Goal: Task Accomplishment & Management: Use online tool/utility

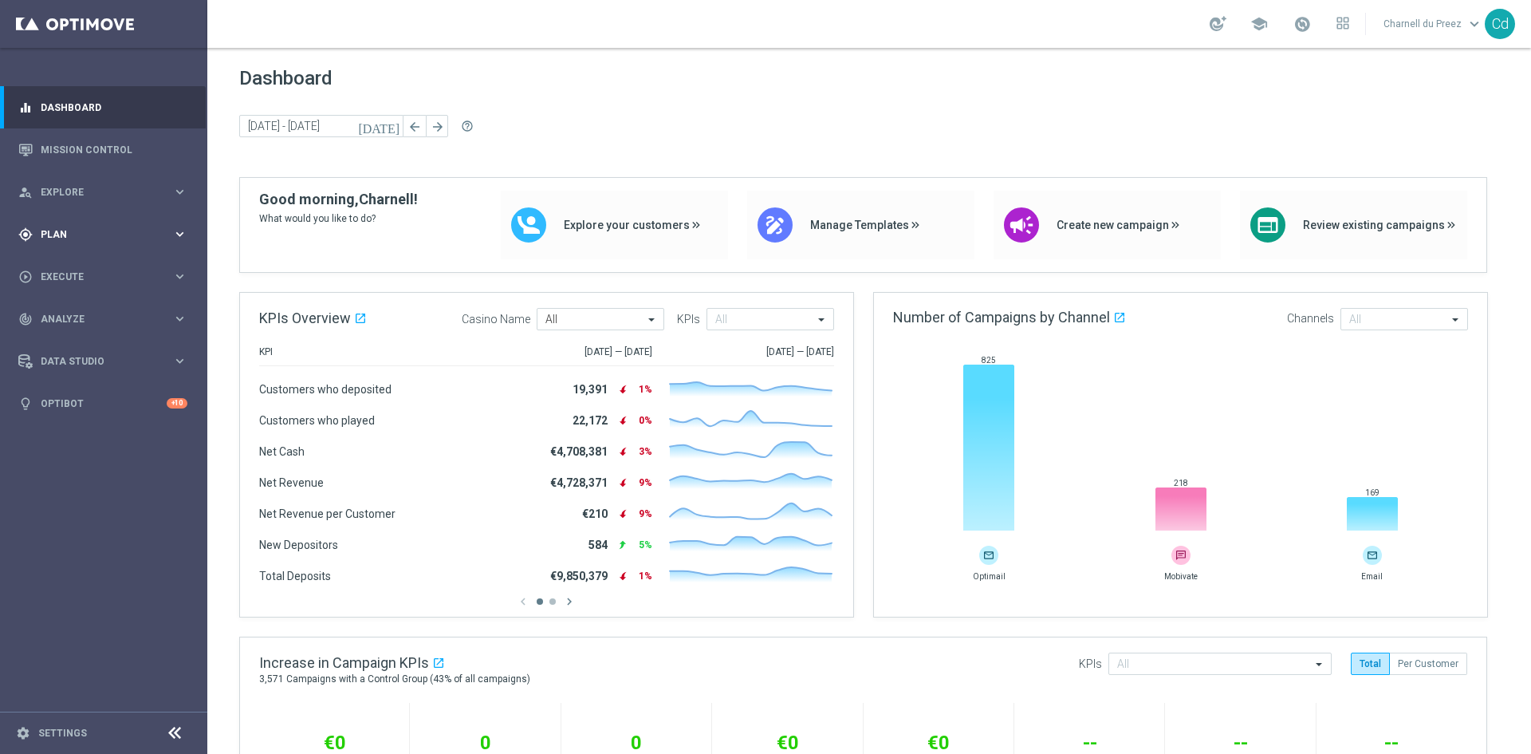
click at [61, 230] on span "Plan" at bounding box center [107, 235] width 132 height 10
click at [82, 319] on span "Templates" at bounding box center [99, 315] width 114 height 10
click at [89, 340] on link "Optimail" at bounding box center [107, 339] width 116 height 13
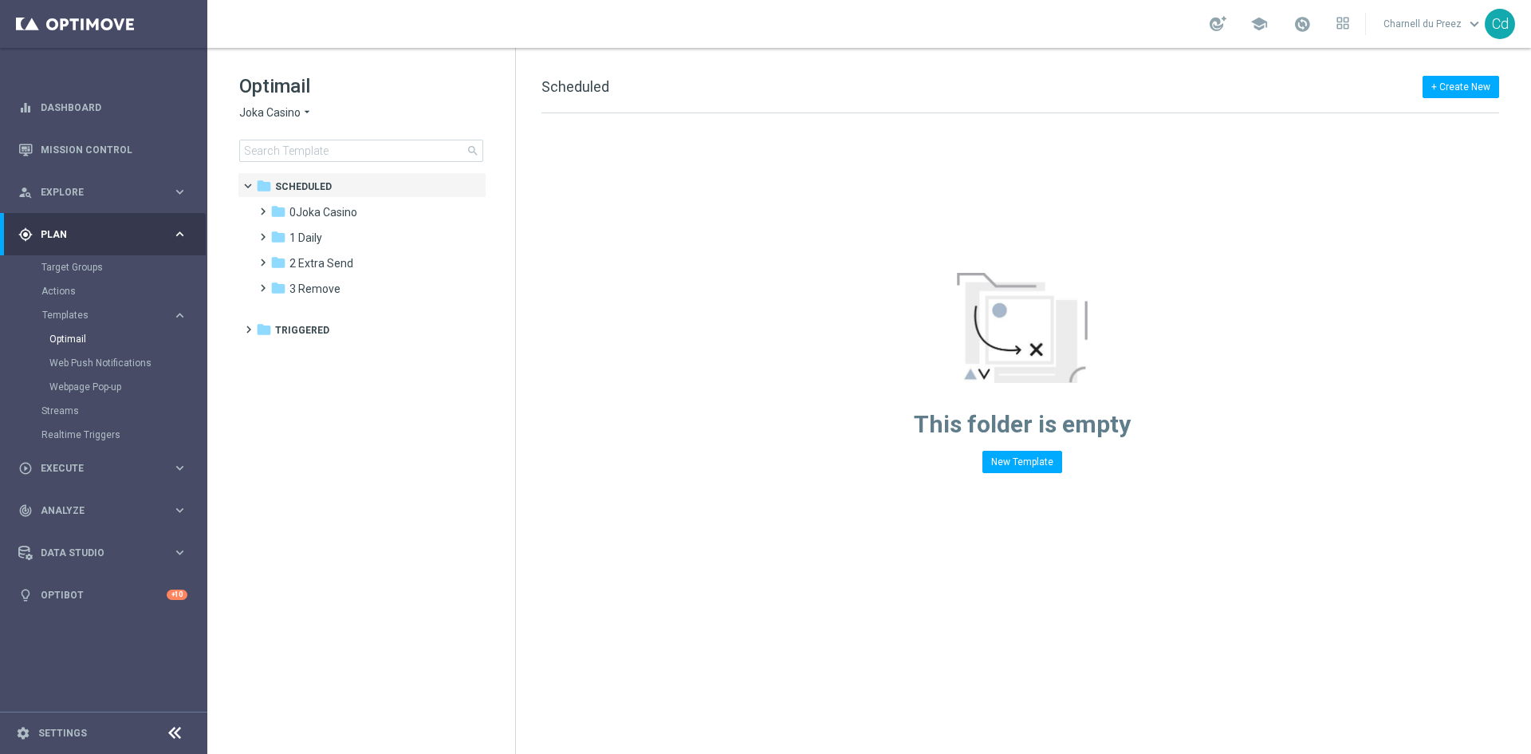
click at [268, 112] on span "Joka Casino" at bounding box center [269, 112] width 61 height 15
click at [0, 0] on span "Casino Joka" at bounding box center [0, 0] width 0 height 0
click at [313, 362] on span "7 [DATE]" at bounding box center [310, 365] width 43 height 14
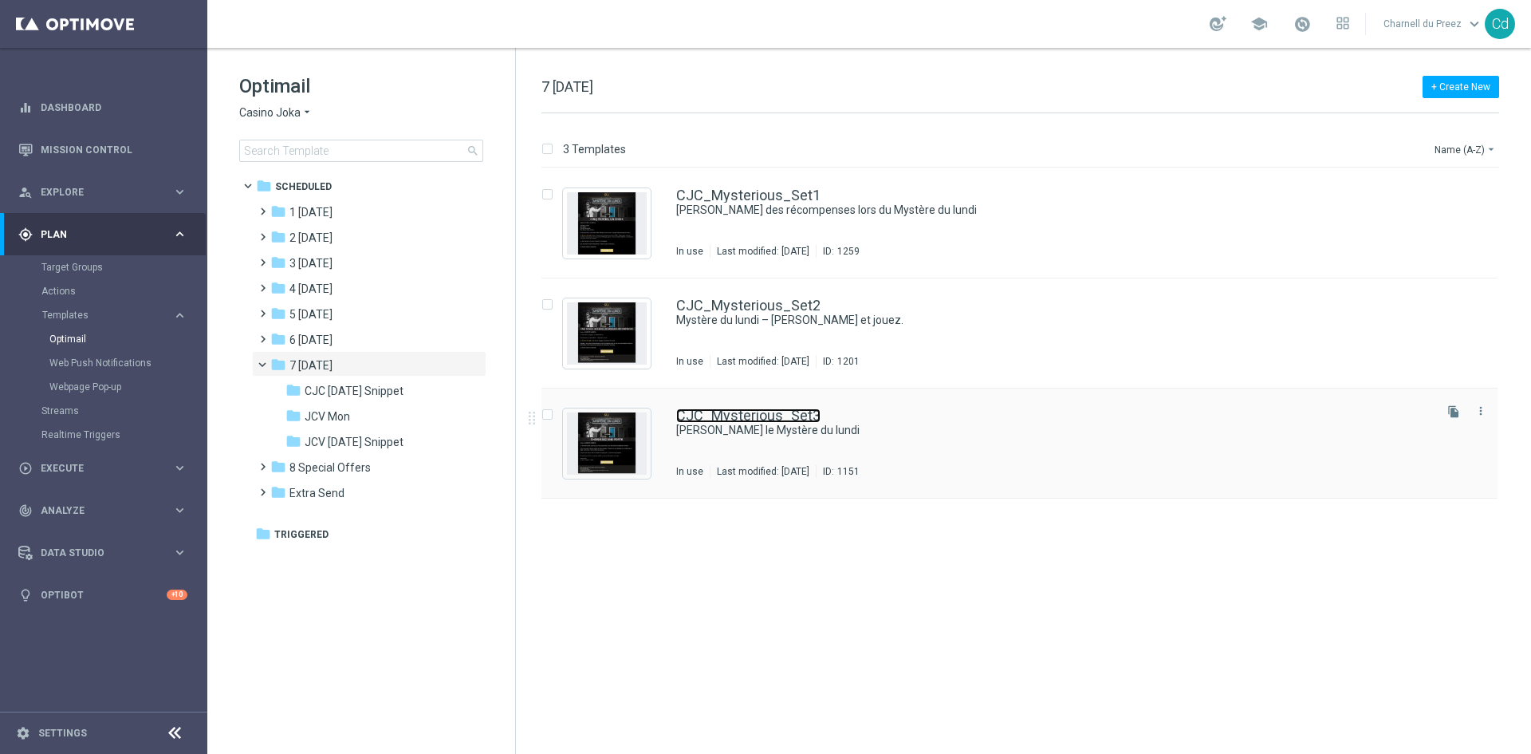
click at [807, 412] on link "CJC_Mysterious_Set3" at bounding box center [748, 415] width 144 height 14
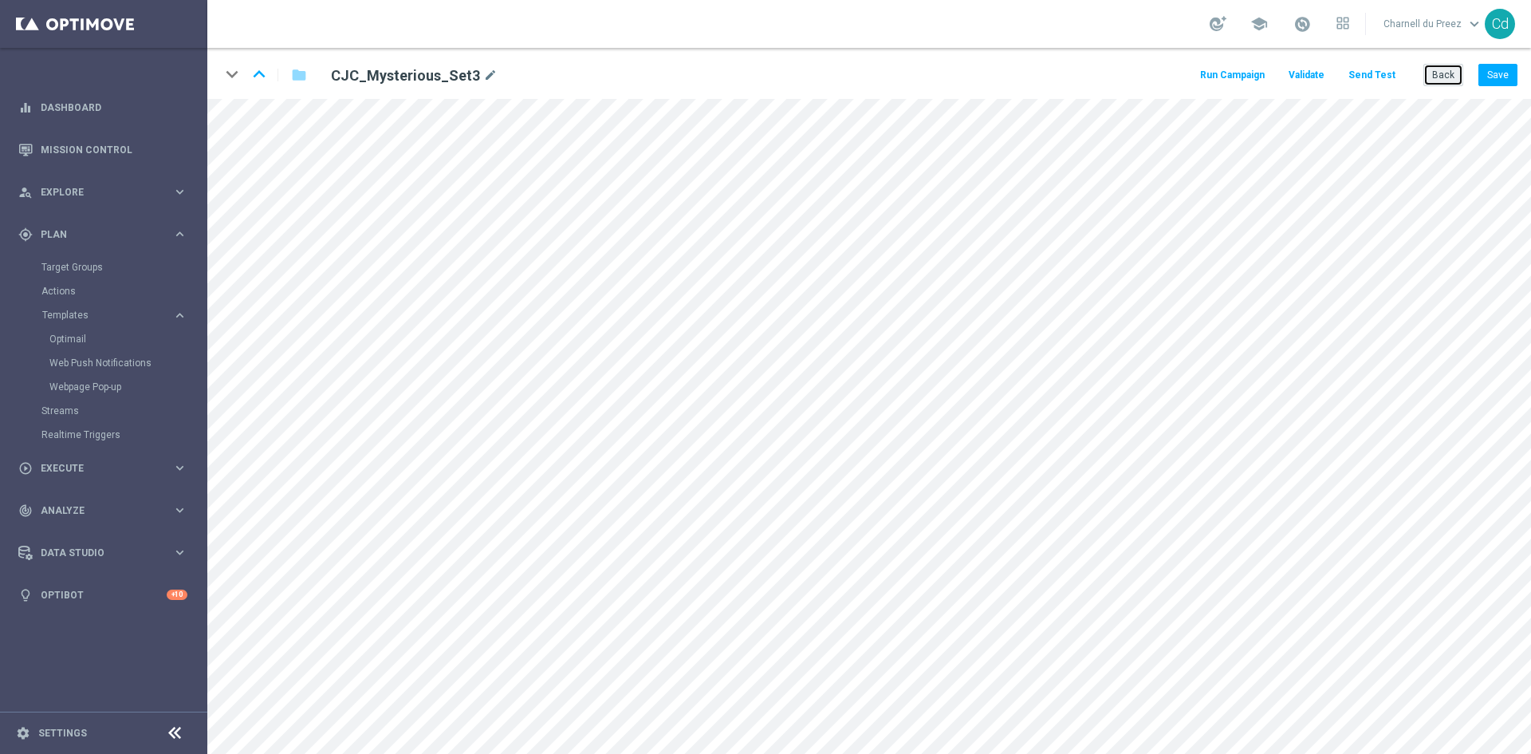
click at [1456, 80] on button "Back" at bounding box center [1443, 75] width 40 height 22
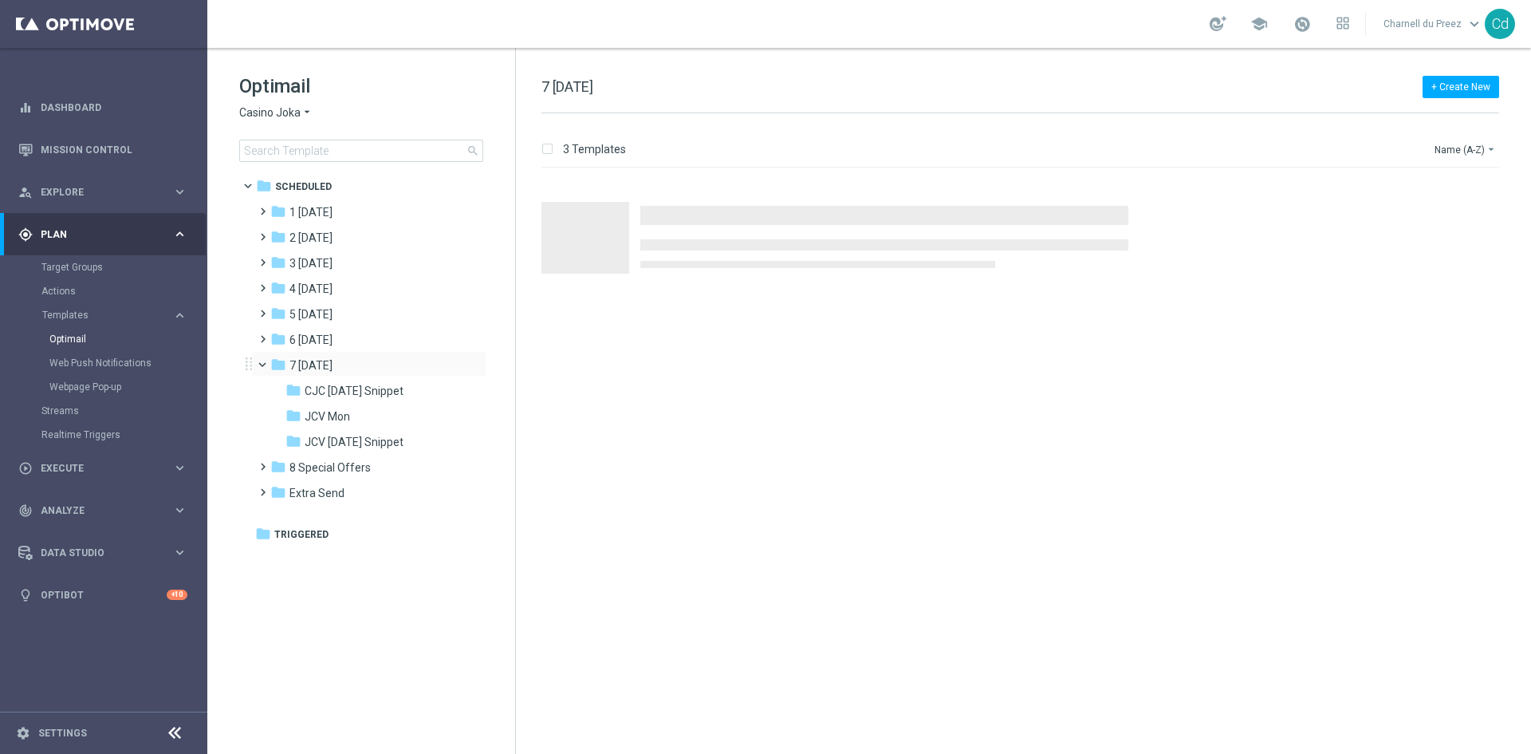
click at [266, 364] on span at bounding box center [269, 360] width 6 height 7
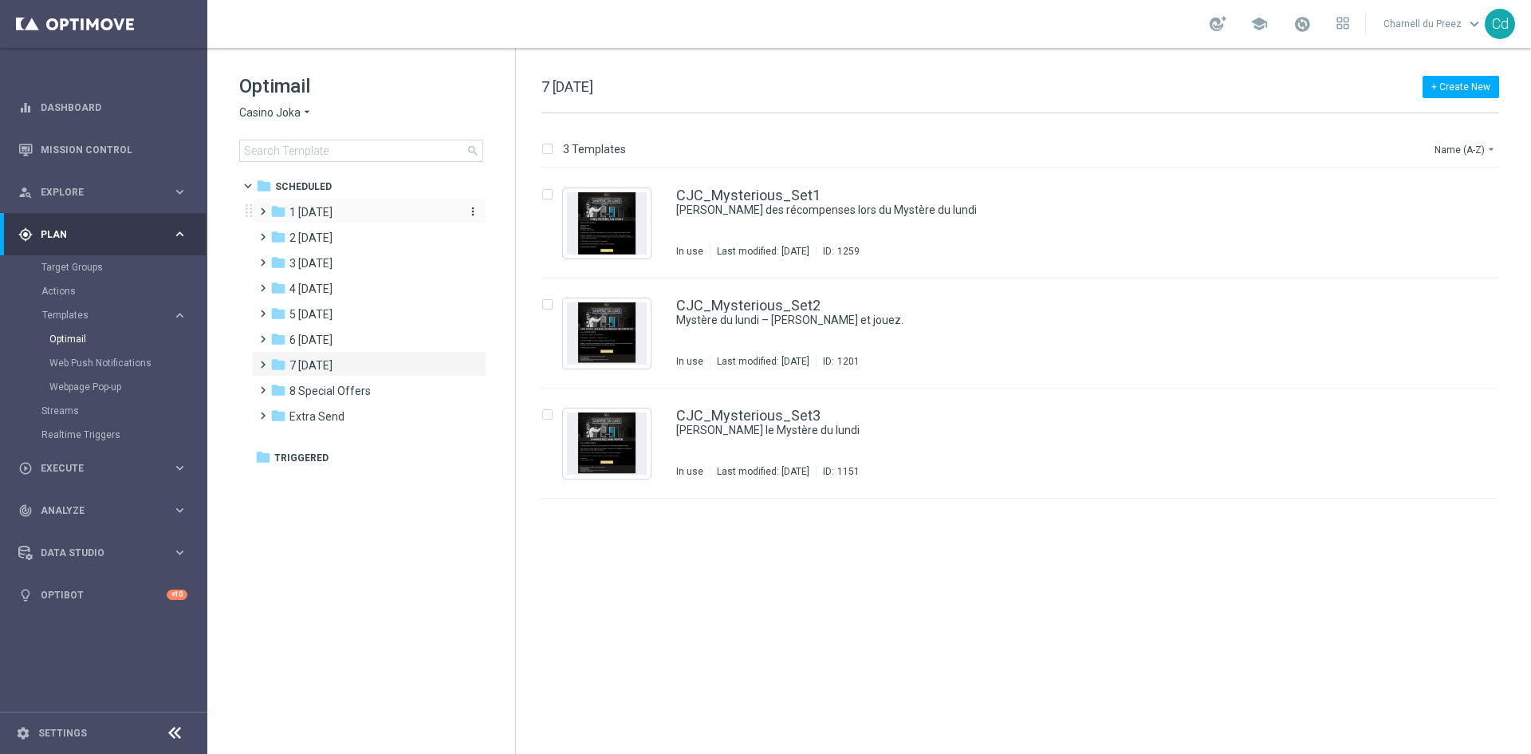
click at [321, 207] on span "1 [DATE]" at bounding box center [310, 212] width 43 height 14
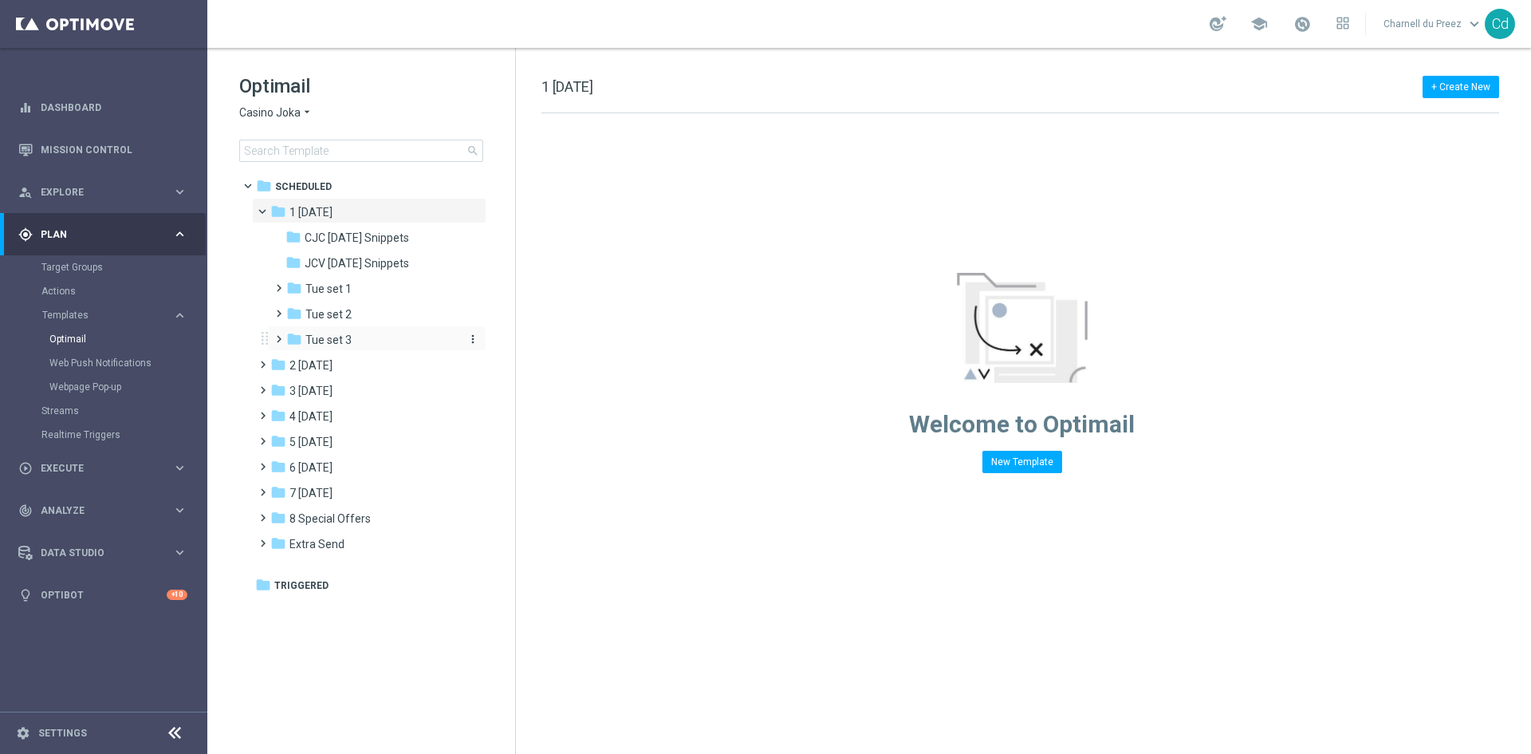
click at [345, 337] on span "Tue set 3" at bounding box center [328, 340] width 46 height 14
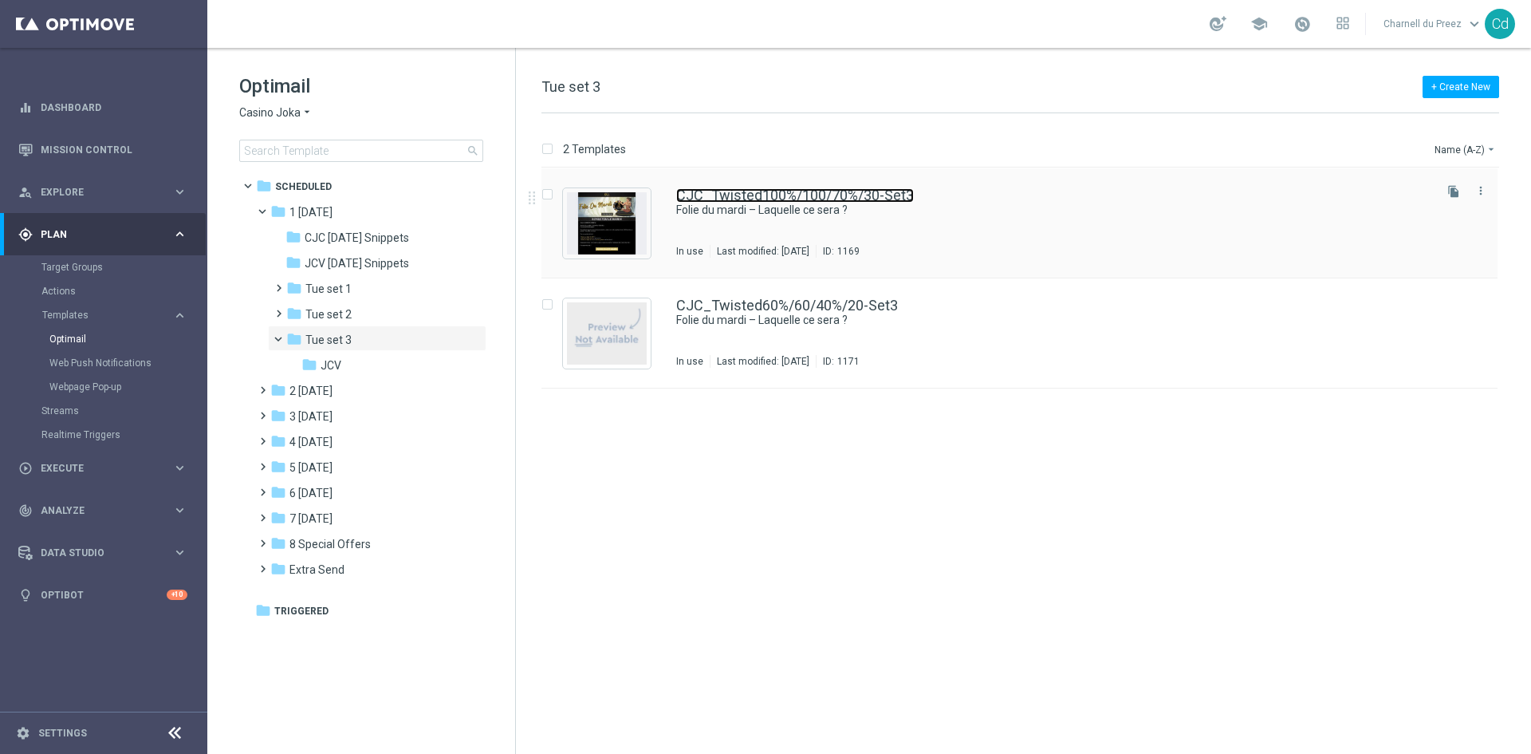
click at [861, 195] on link "CJC_Twisted100%/100/70%/30-Set3" at bounding box center [795, 195] width 238 height 14
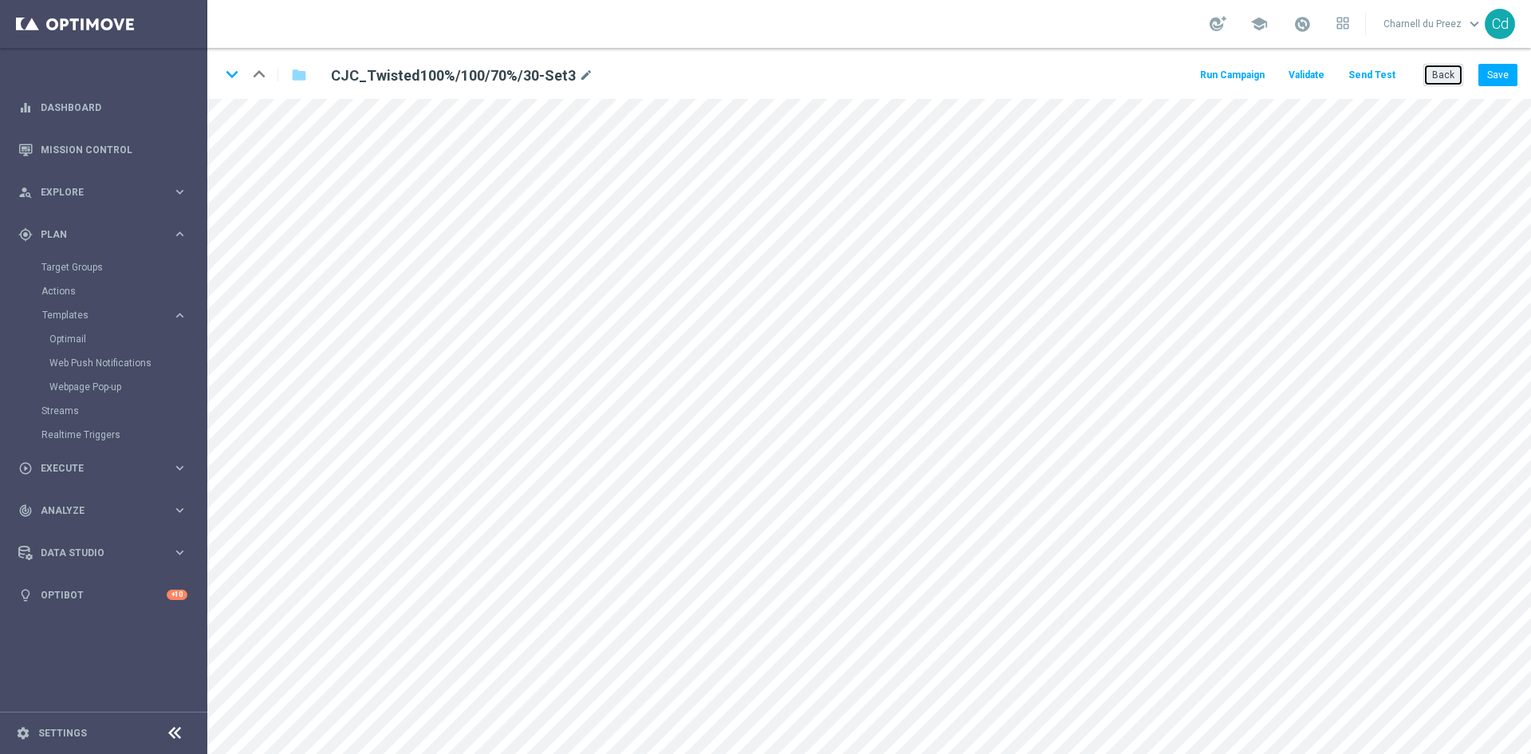
click at [1444, 79] on button "Back" at bounding box center [1443, 75] width 40 height 22
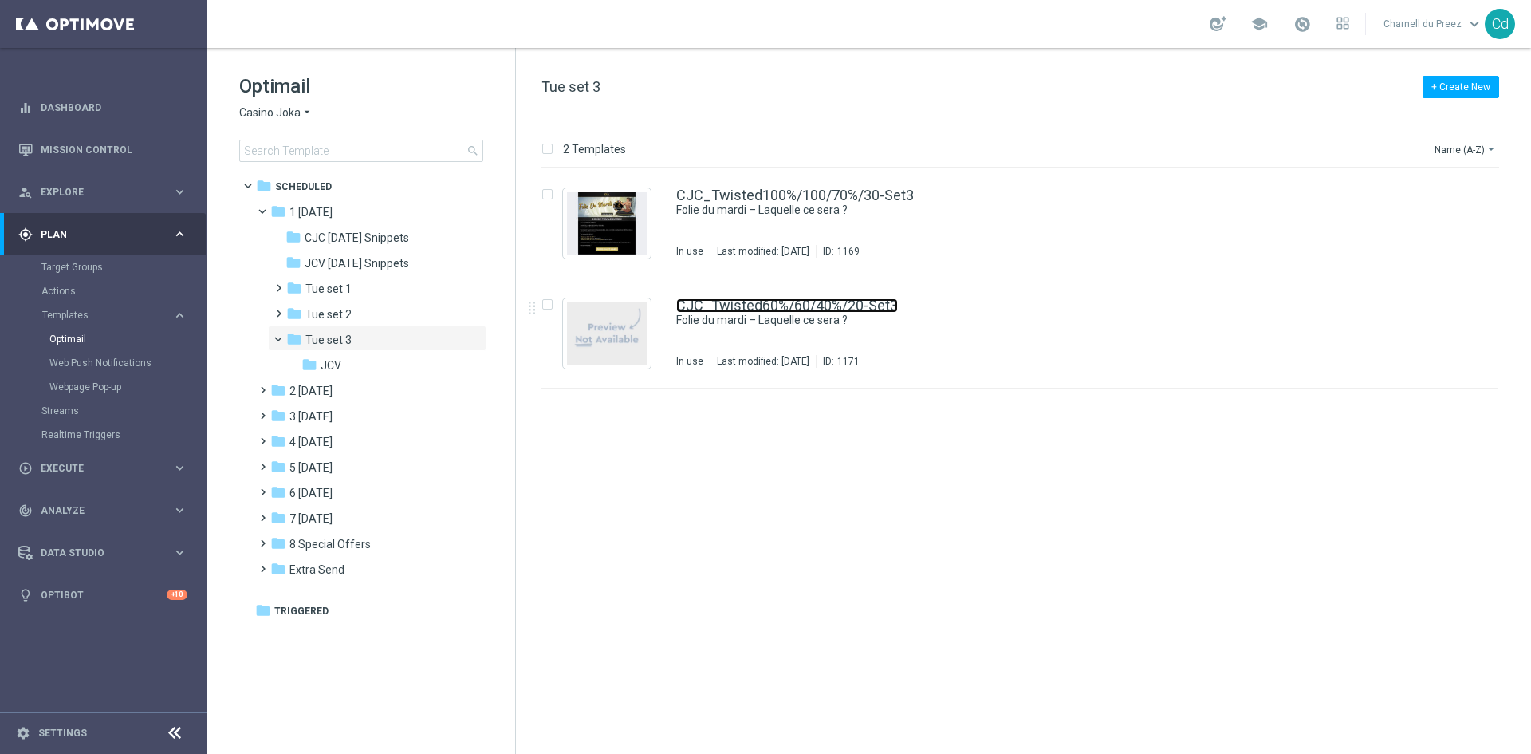
click at [837, 304] on link "CJC_Twisted60%/60/40%/20-Set3" at bounding box center [787, 305] width 222 height 14
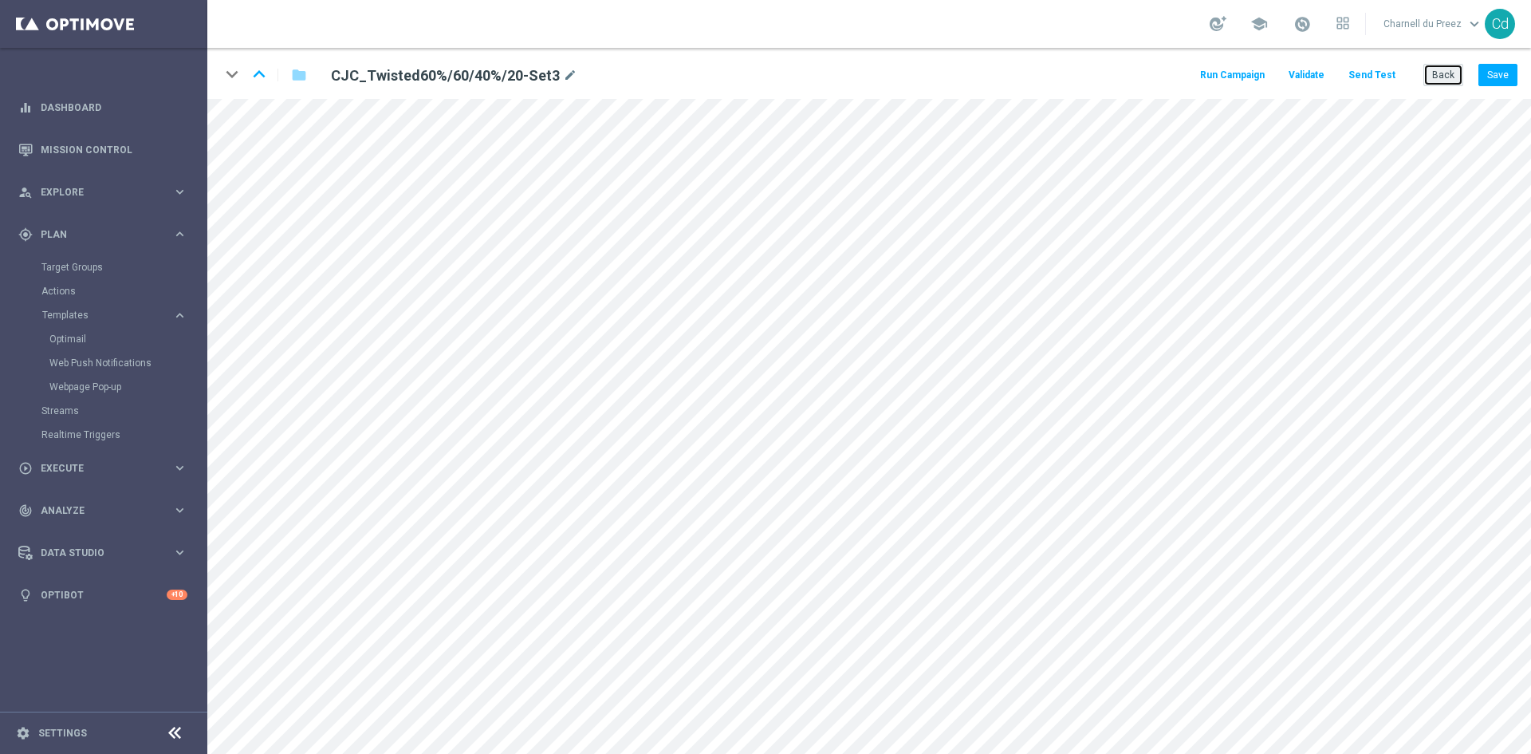
click at [1449, 77] on button "Back" at bounding box center [1443, 75] width 40 height 22
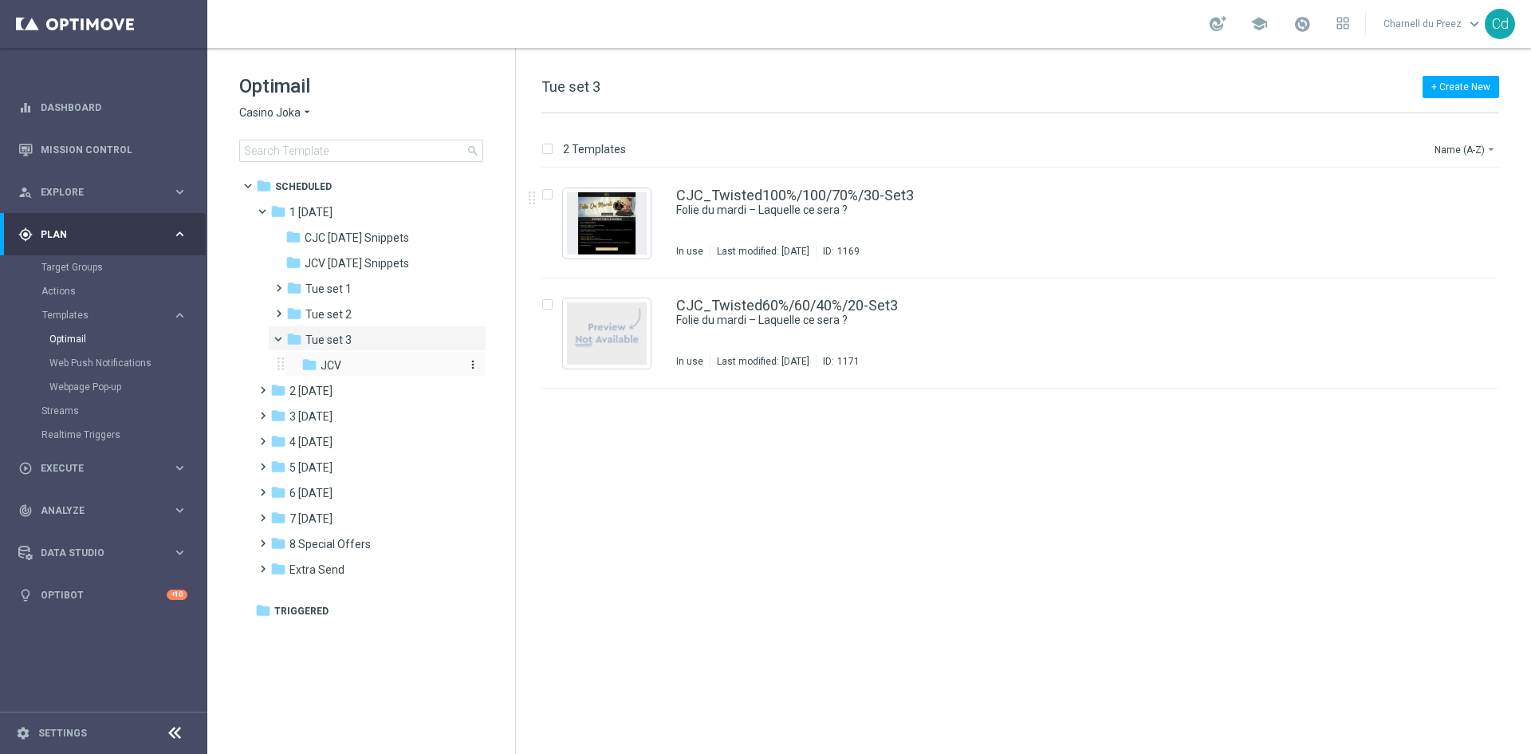
click at [365, 363] on div "folder JCV" at bounding box center [379, 365] width 157 height 18
click at [832, 197] on link "JCV_Twisted100%/100/70%/30-Set3" at bounding box center [794, 195] width 237 height 14
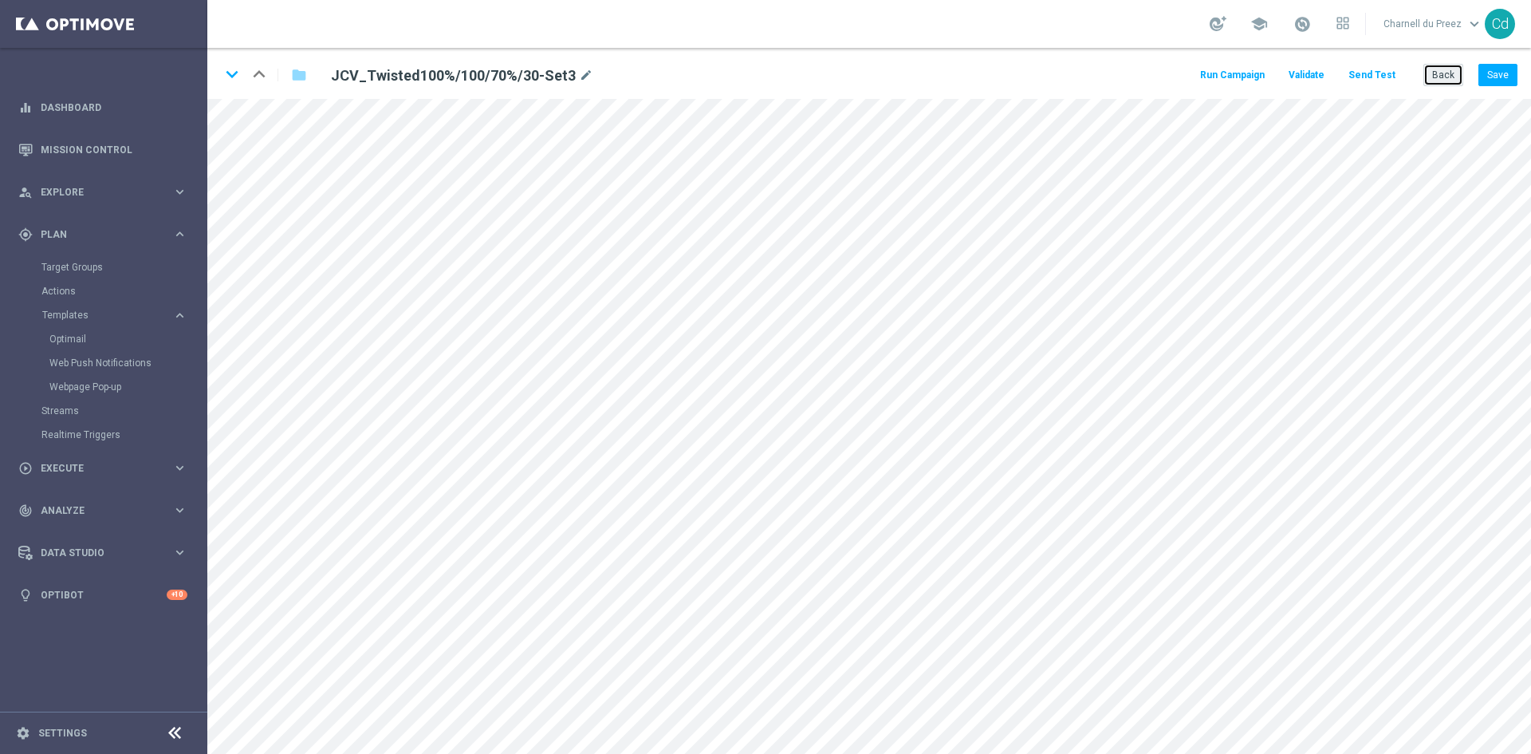
click at [1452, 77] on button "Back" at bounding box center [1443, 75] width 40 height 22
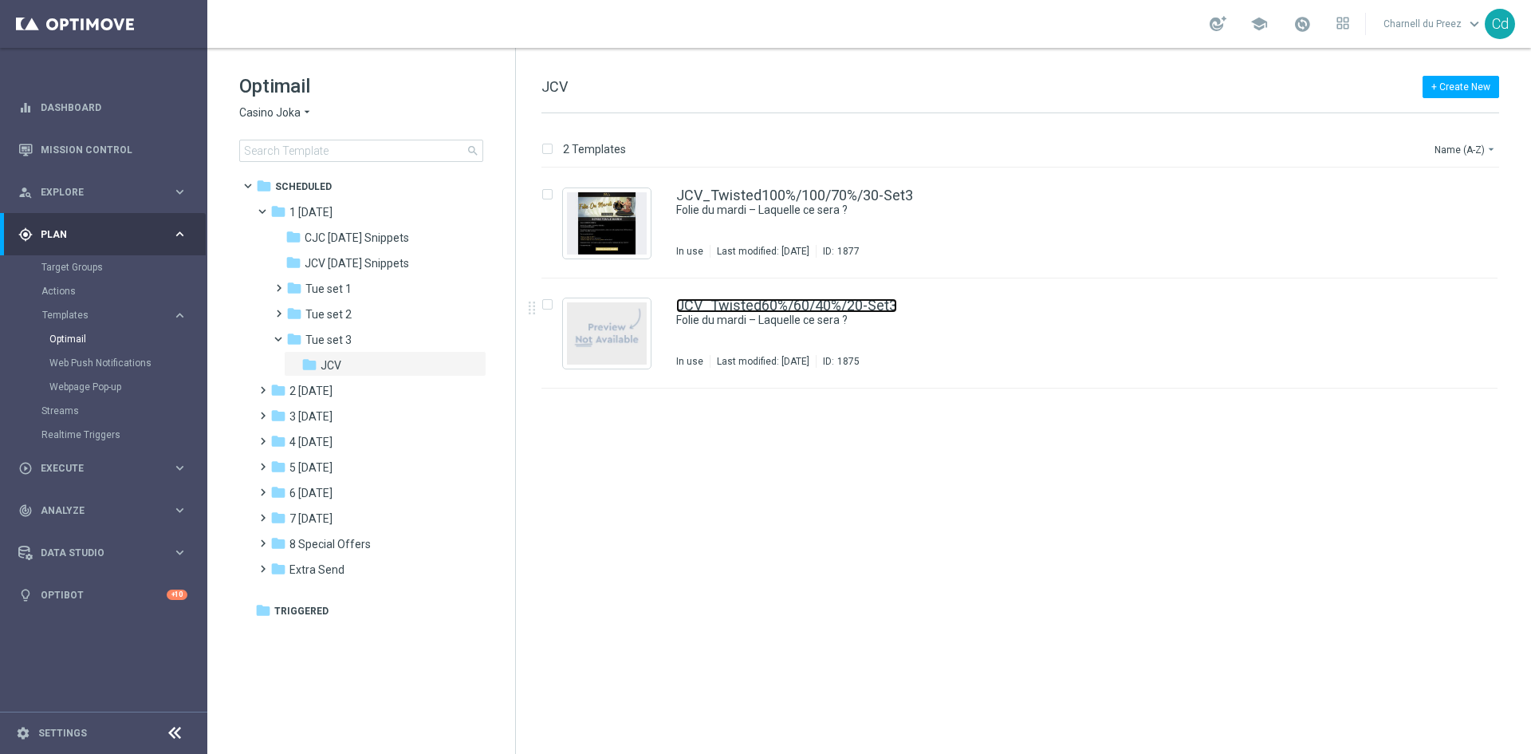
click at [789, 298] on link "JCV_Twisted60%/60/40%/20-Set3" at bounding box center [786, 305] width 221 height 14
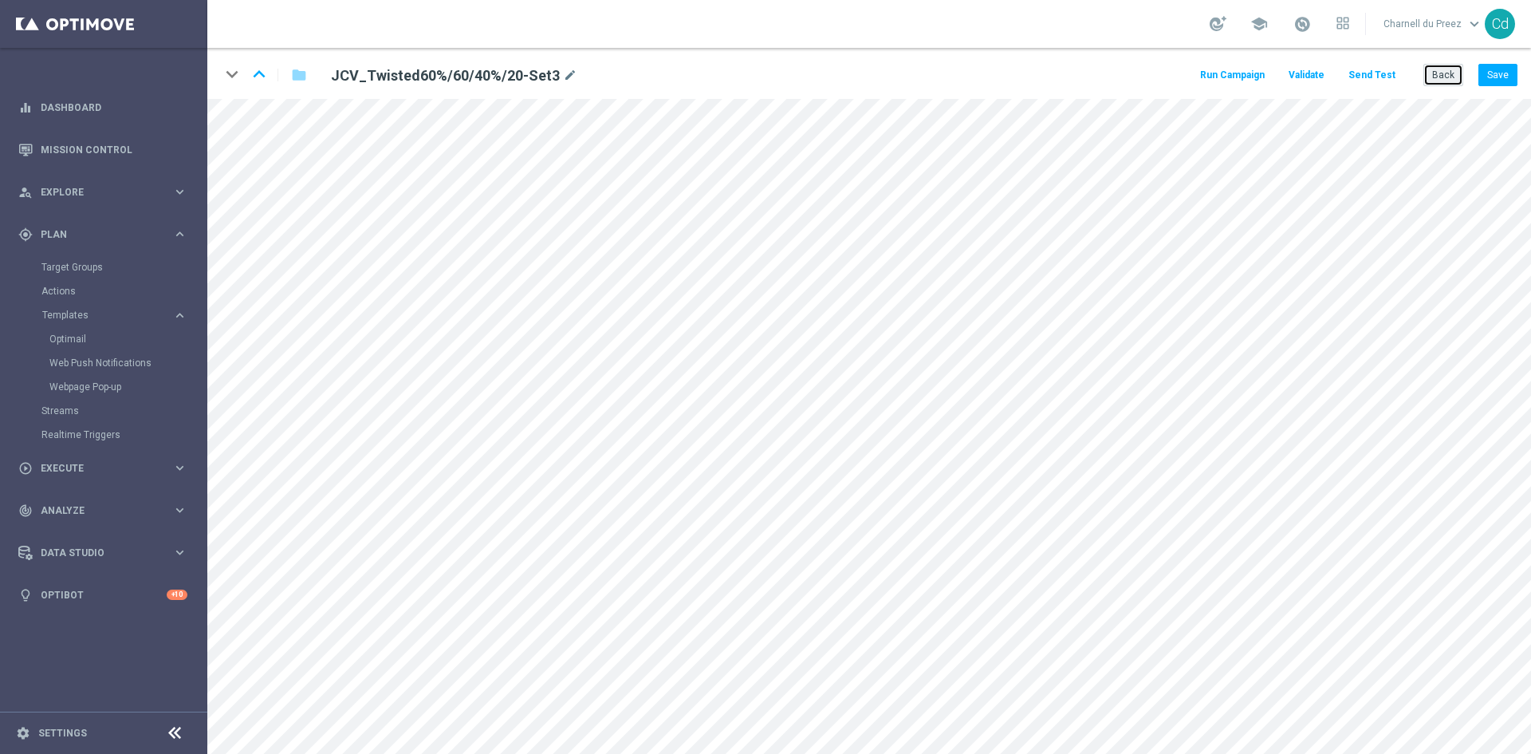
click at [1451, 76] on button "Back" at bounding box center [1443, 75] width 40 height 22
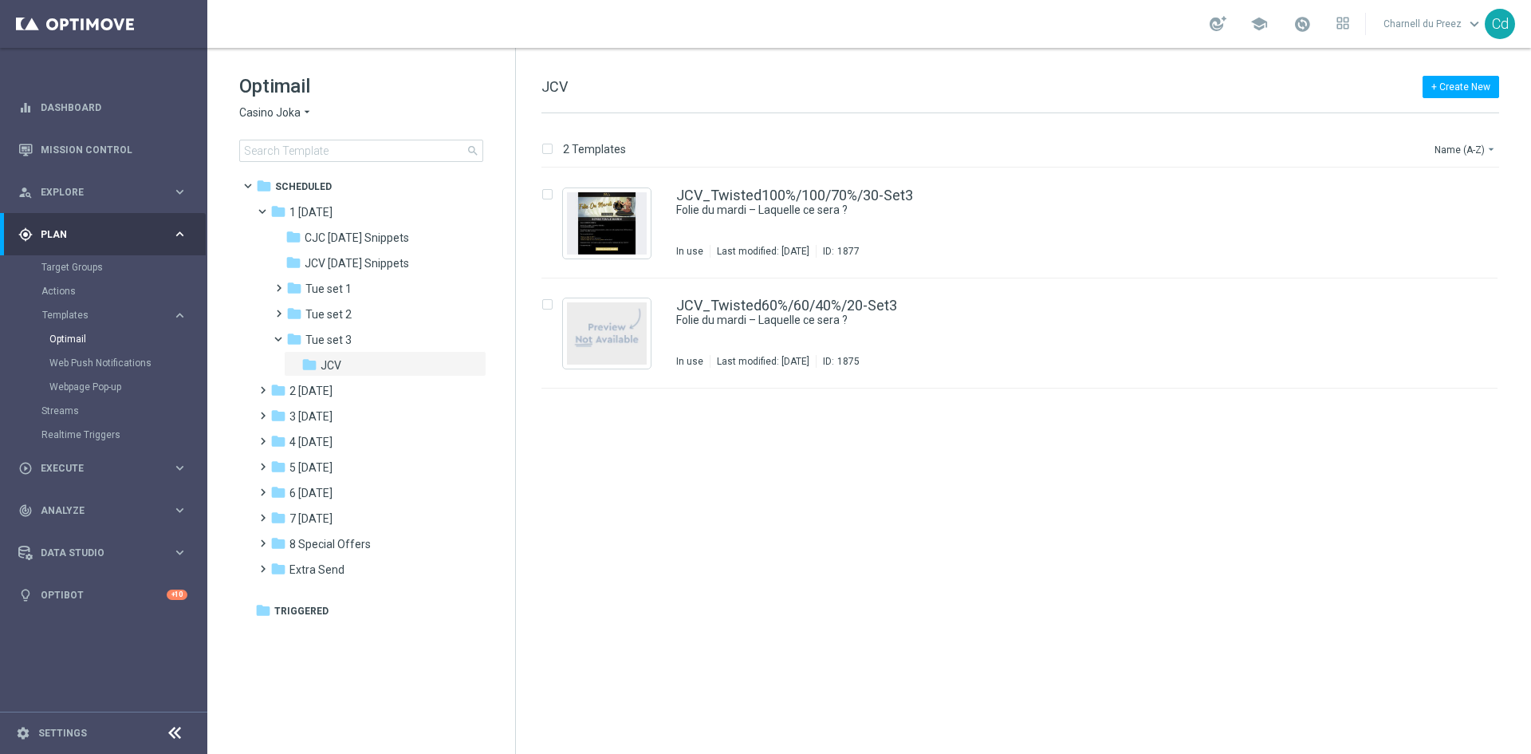
click at [270, 120] on div "Optimail Casino Joka arrow_drop_down × Casino Joka search" at bounding box center [377, 117] width 276 height 89
click at [271, 114] on span "Casino Joka" at bounding box center [269, 112] width 61 height 15
click at [0, 0] on span "Le Roi [PERSON_NAME]" at bounding box center [0, 0] width 0 height 0
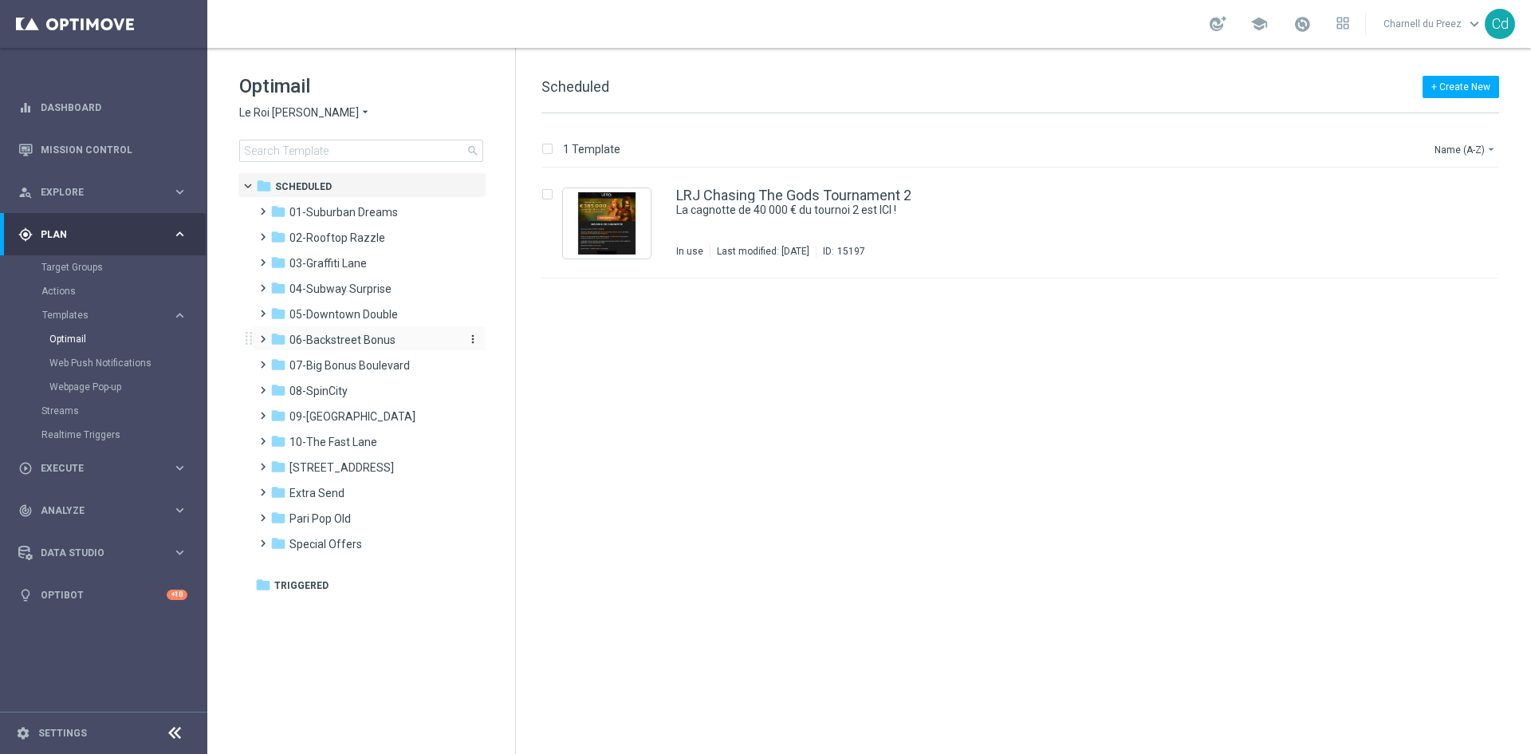
click at [364, 332] on div "folder 06-Backstreet Bonus" at bounding box center [361, 340] width 183 height 18
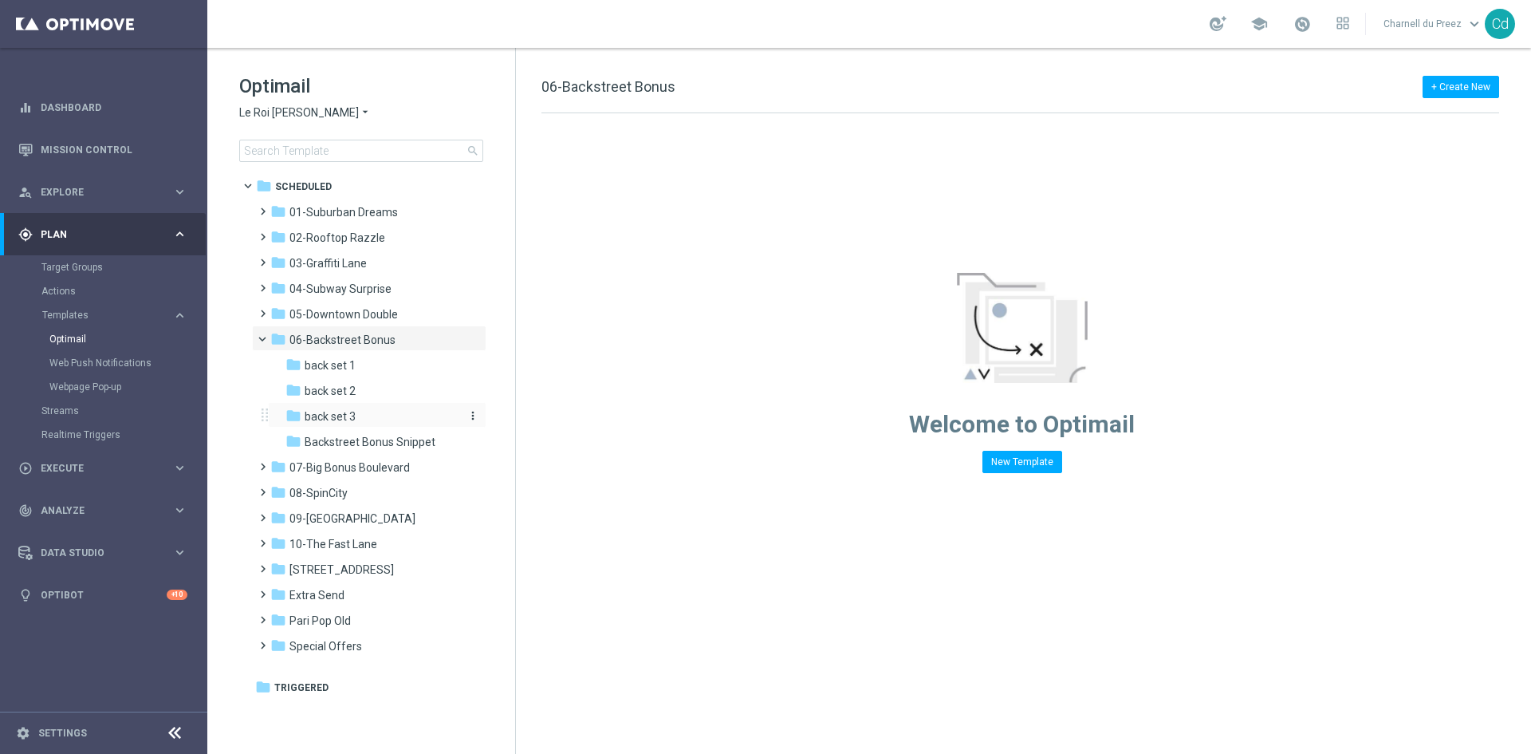
click at [352, 419] on span "back set 3" at bounding box center [330, 416] width 51 height 14
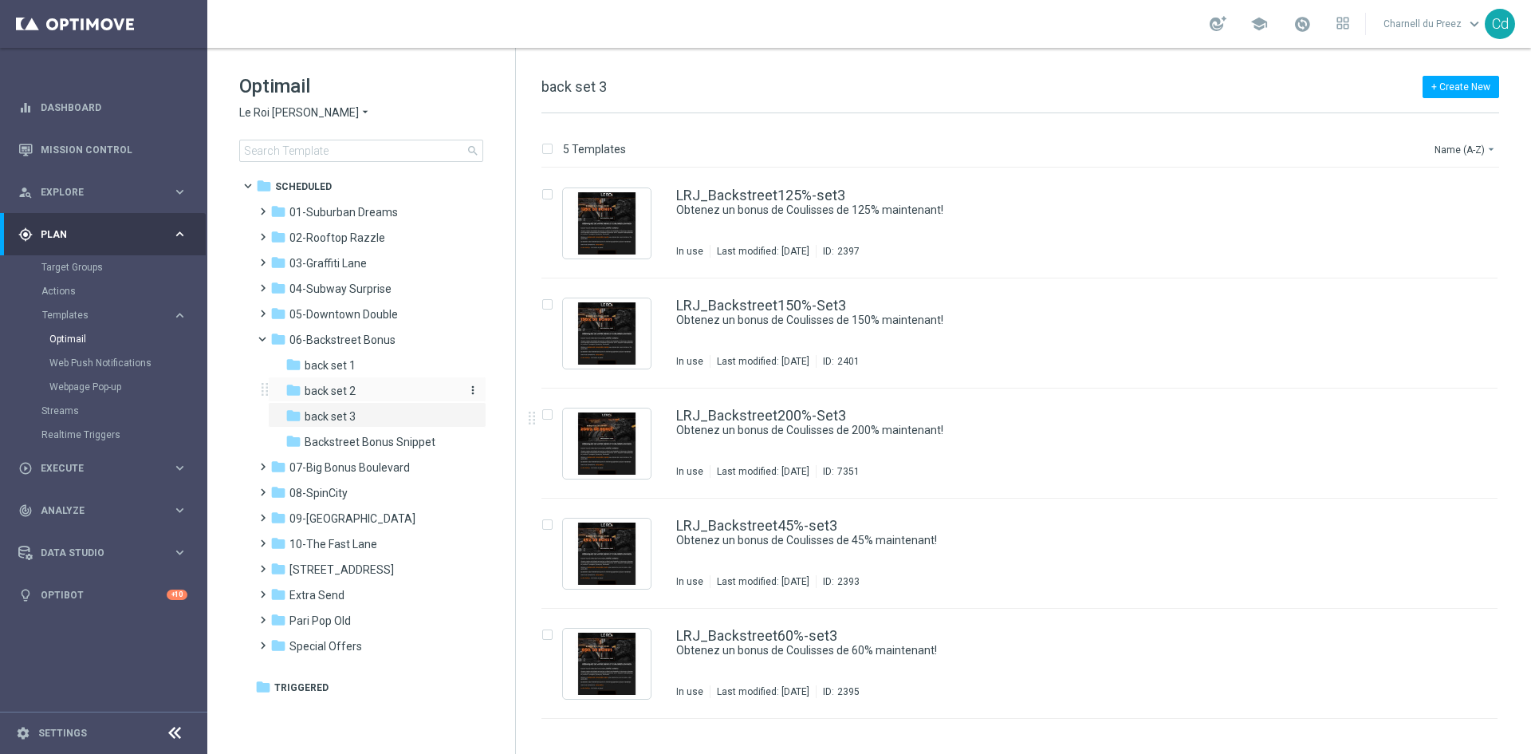
click at [363, 389] on div "folder back set 2" at bounding box center [370, 391] width 170 height 18
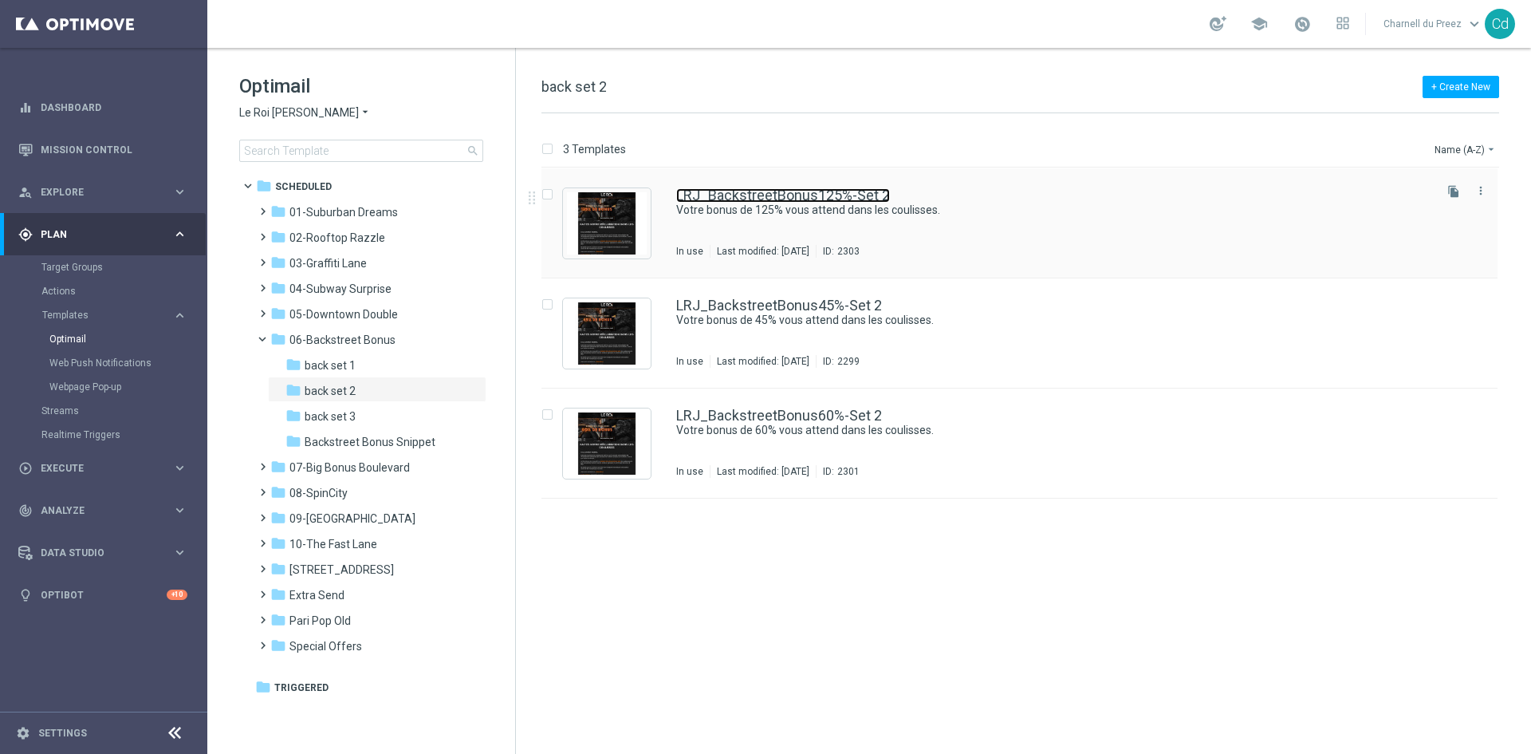
click at [804, 195] on link "LRJ_BackstreetBonus125%-Set 2" at bounding box center [783, 195] width 214 height 14
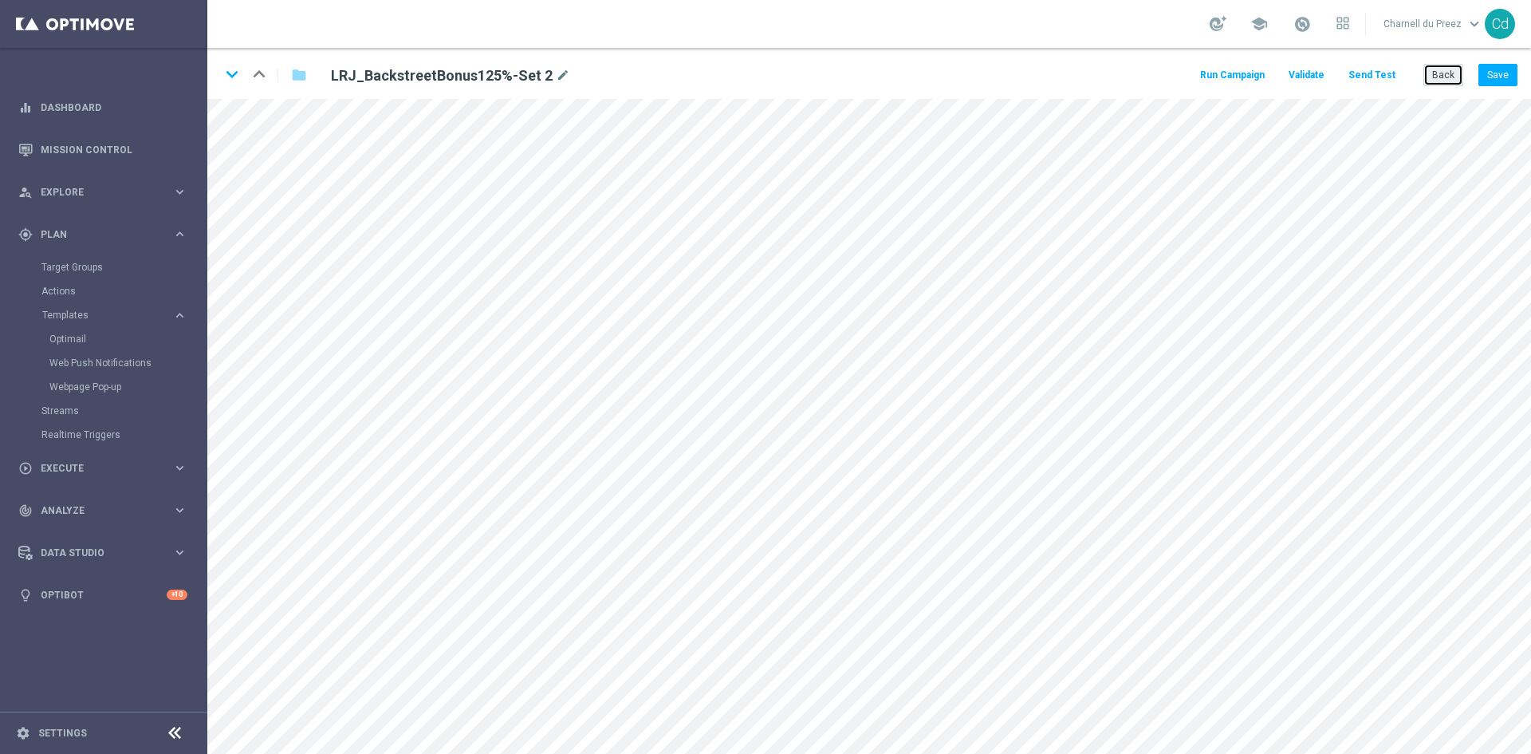
click at [1442, 76] on button "Back" at bounding box center [1443, 75] width 40 height 22
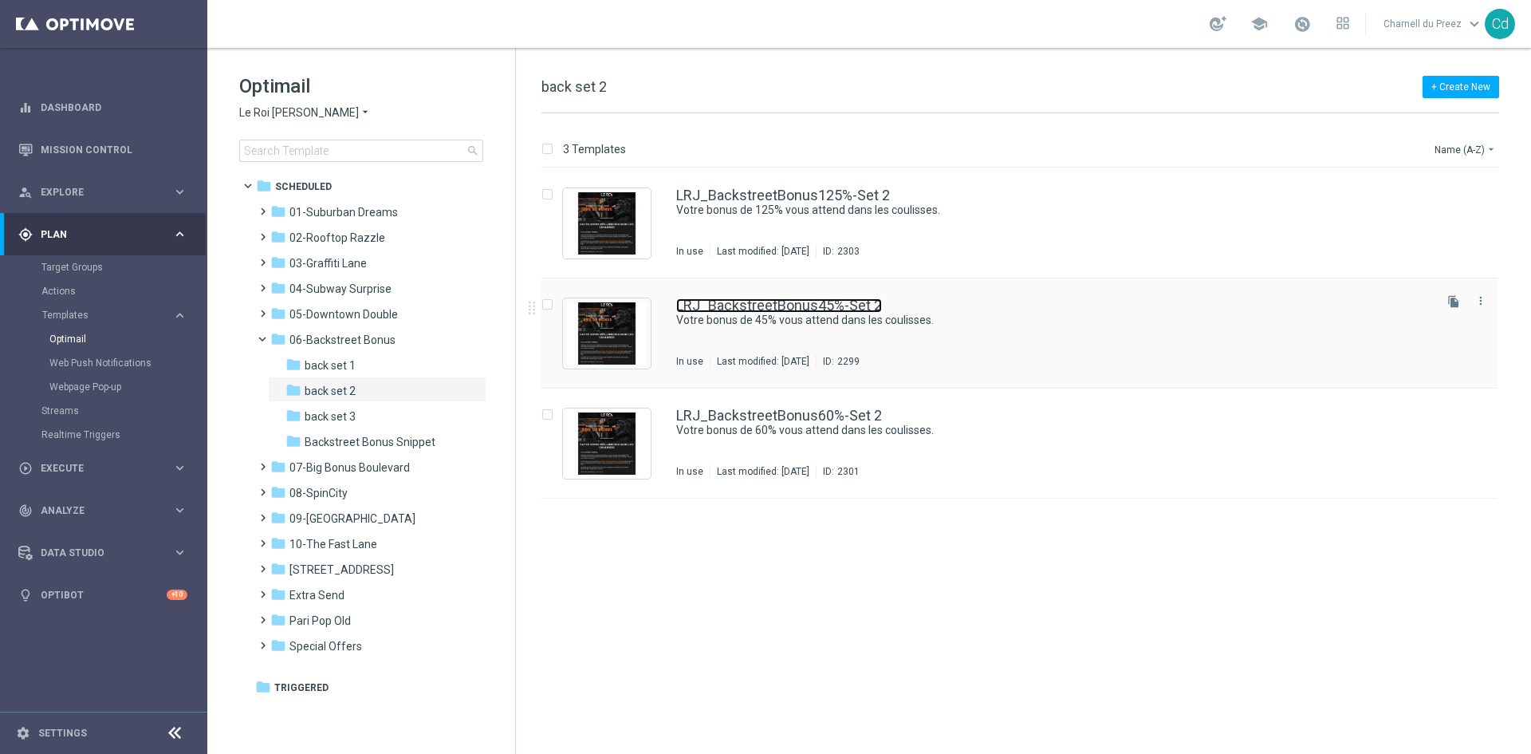
click at [756, 304] on link "LRJ_BackstreetBonus45%-Set 2" at bounding box center [779, 305] width 206 height 14
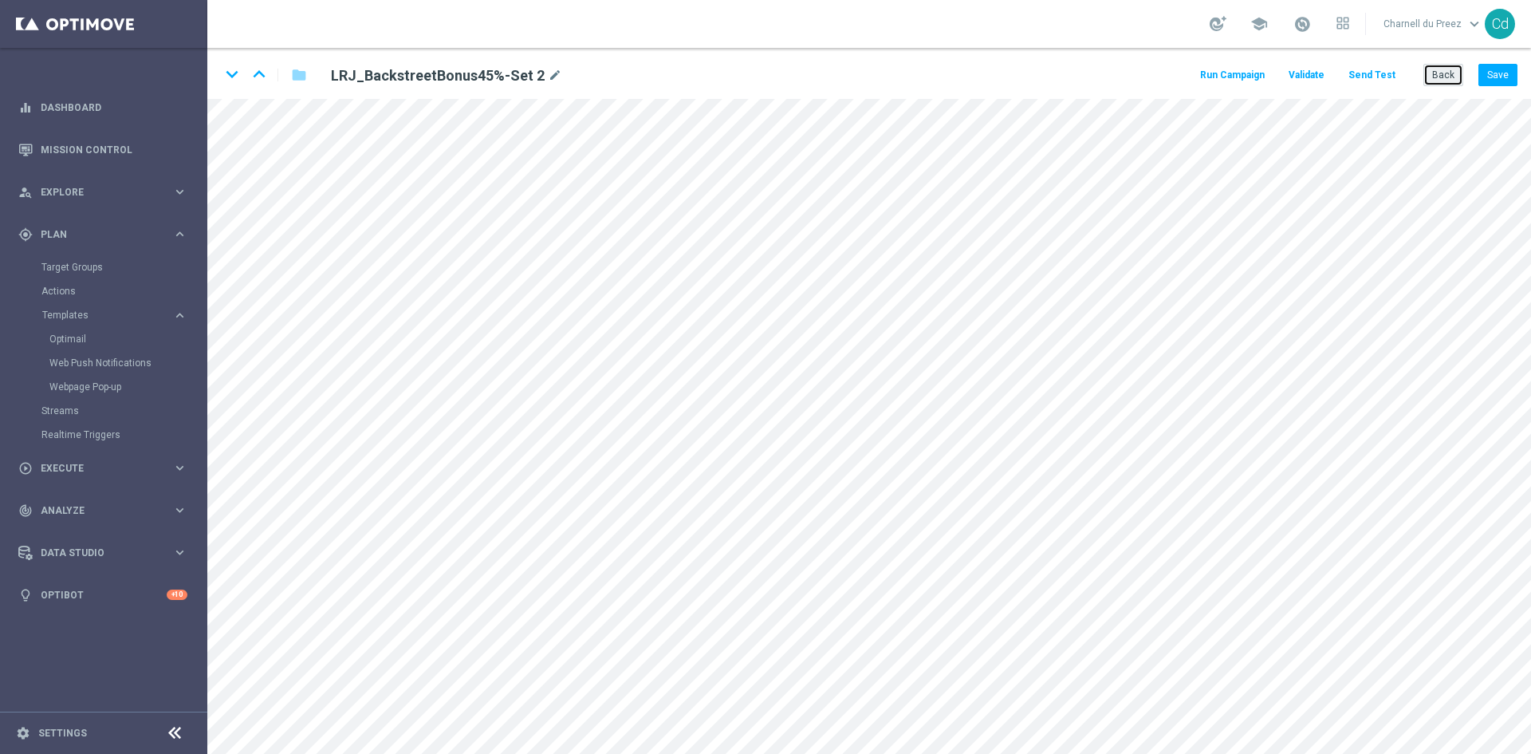
click at [1445, 77] on button "Back" at bounding box center [1443, 75] width 40 height 22
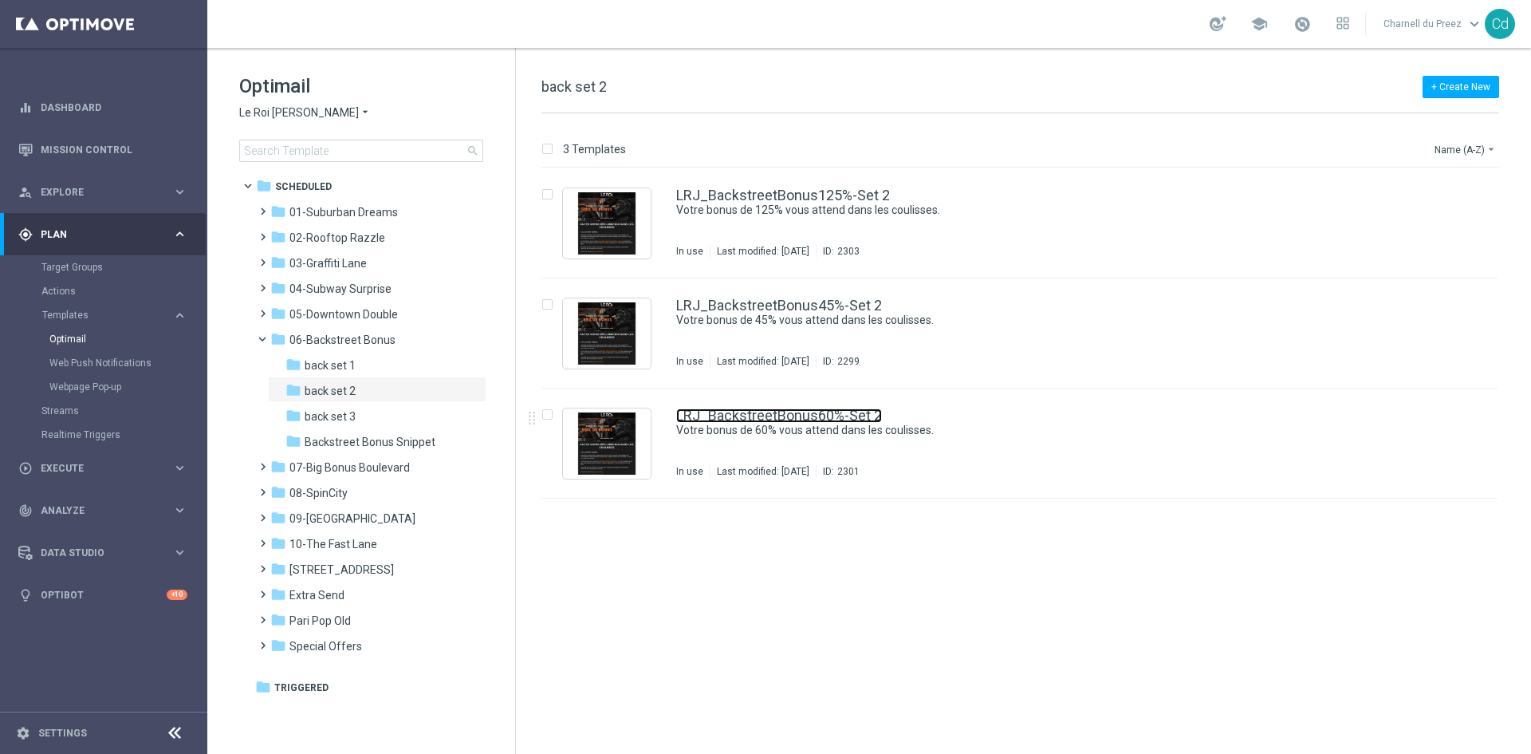
drag, startPoint x: 868, startPoint y: 415, endPoint x: 915, endPoint y: 413, distance: 47.1
click at [867, 415] on link "LRJ_BackstreetBonus60%-Set 2" at bounding box center [779, 415] width 206 height 14
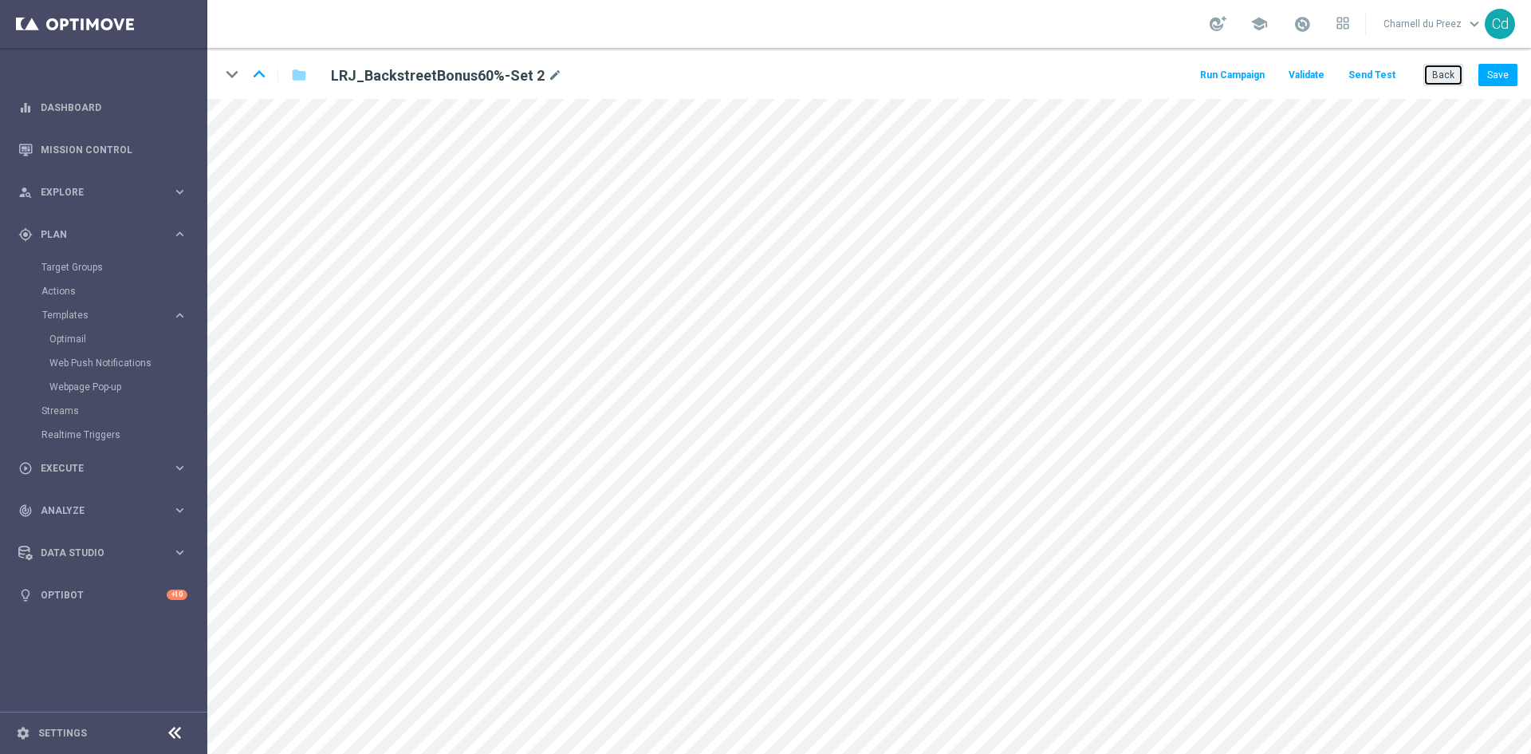
click at [1447, 76] on button "Back" at bounding box center [1443, 75] width 40 height 22
